Goal: Task Accomplishment & Management: Manage account settings

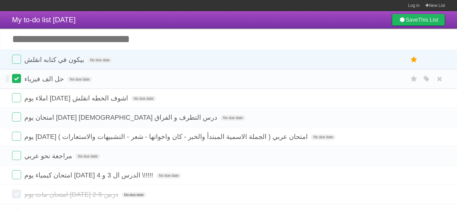
click at [17, 79] on label at bounding box center [16, 78] width 9 height 9
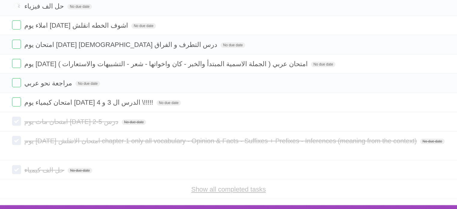
click at [219, 185] on link "Show all completed tasks" at bounding box center [228, 189] width 74 height 8
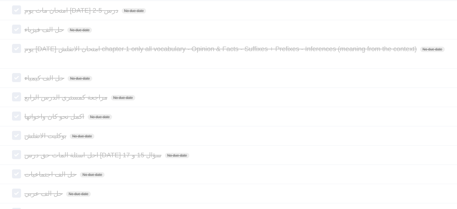
scroll to position [166, 0]
click at [219, 187] on form "حل الف عربي No due date White Red Blue Green Purple Orange" at bounding box center [228, 192] width 433 height 10
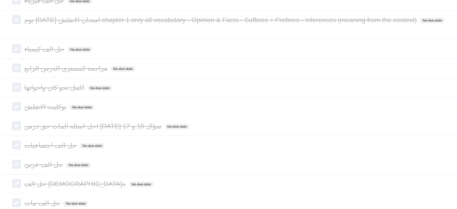
scroll to position [206, 0]
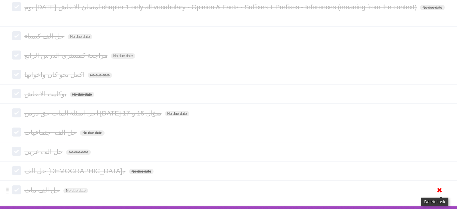
click at [415, 185] on icon at bounding box center [439, 190] width 8 height 10
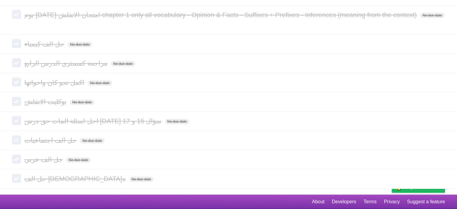
scroll to position [187, 0]
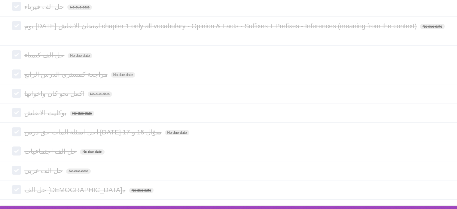
click at [415, 185] on icon at bounding box center [439, 190] width 8 height 10
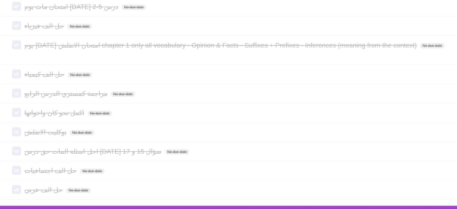
click at [415, 185] on icon at bounding box center [439, 190] width 8 height 10
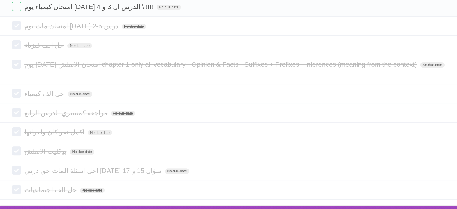
click at [415, 185] on icon at bounding box center [439, 190] width 8 height 10
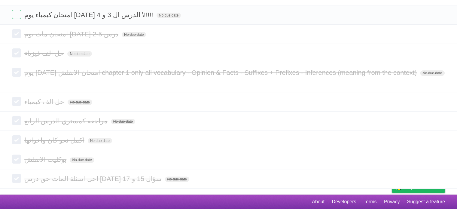
scroll to position [130, 0]
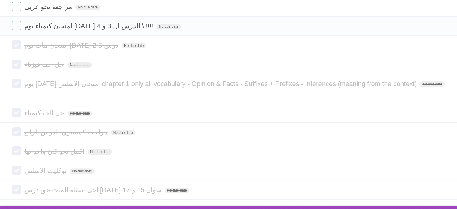
click at [415, 185] on icon at bounding box center [439, 190] width 8 height 10
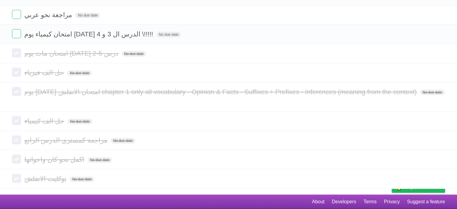
scroll to position [111, 0]
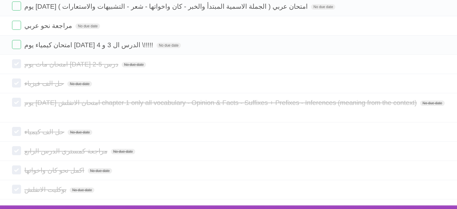
click at [415, 184] on icon at bounding box center [439, 189] width 8 height 10
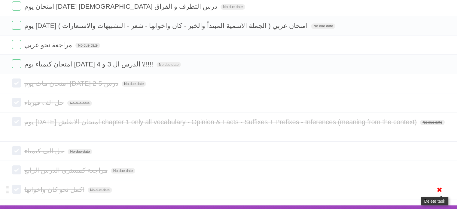
click at [415, 184] on icon at bounding box center [439, 189] width 8 height 10
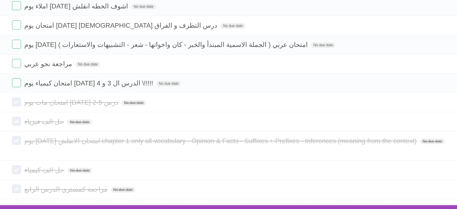
click at [415, 184] on icon at bounding box center [439, 189] width 8 height 10
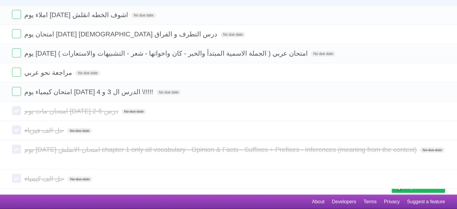
scroll to position [53, 0]
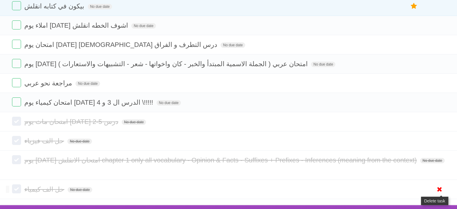
click at [415, 184] on icon at bounding box center [439, 189] width 8 height 10
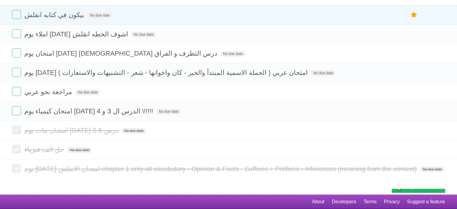
scroll to position [35, 0]
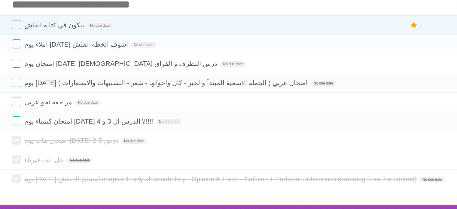
click at [415, 184] on icon at bounding box center [439, 189] width 8 height 10
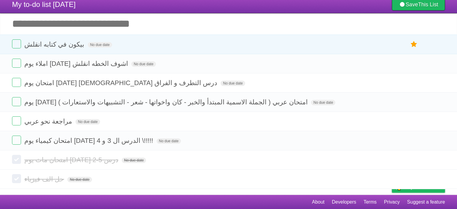
click at [415, 179] on icon at bounding box center [439, 179] width 8 height 10
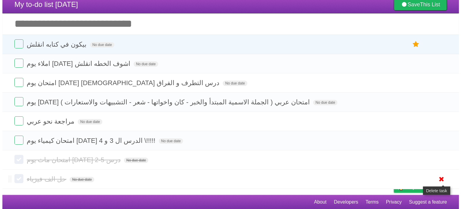
scroll to position [0, 0]
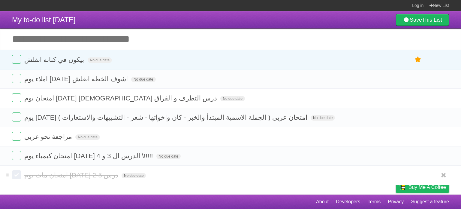
click at [415, 179] on ul "White Red Blue Green Purple Orange" at bounding box center [443, 175] width 13 height 10
click at [415, 174] on icon at bounding box center [444, 175] width 8 height 10
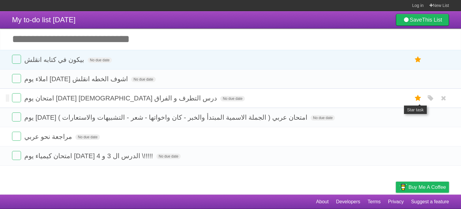
click at [414, 100] on icon at bounding box center [418, 98] width 8 height 10
click at [415, 99] on icon at bounding box center [418, 98] width 8 height 10
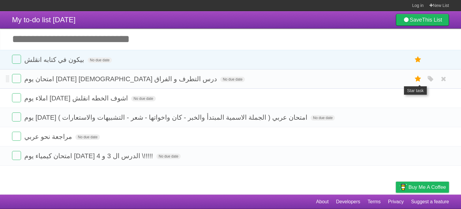
click at [415, 77] on label at bounding box center [418, 79] width 11 height 10
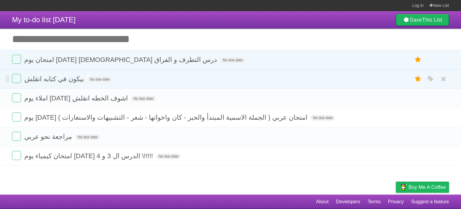
click at [59, 78] on span "بيكون في كتابه انقلش" at bounding box center [54, 79] width 61 height 8
click at [79, 80] on input "**********" at bounding box center [57, 79] width 67 height 8
drag, startPoint x: 77, startPoint y: 80, endPoint x: 17, endPoint y: 80, distance: 59.8
click at [17, 80] on form "**********" at bounding box center [230, 79] width 437 height 10
type input "**********"
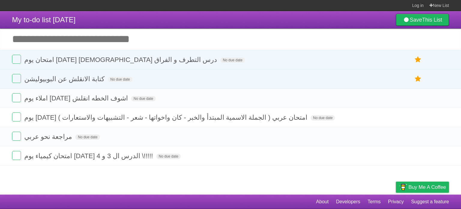
click at [169, 42] on input "Add another task" at bounding box center [230, 39] width 461 height 21
type input "**********"
click input "*********" at bounding box center [0, 0] width 0 height 0
